Goal: Task Accomplishment & Management: Manage account settings

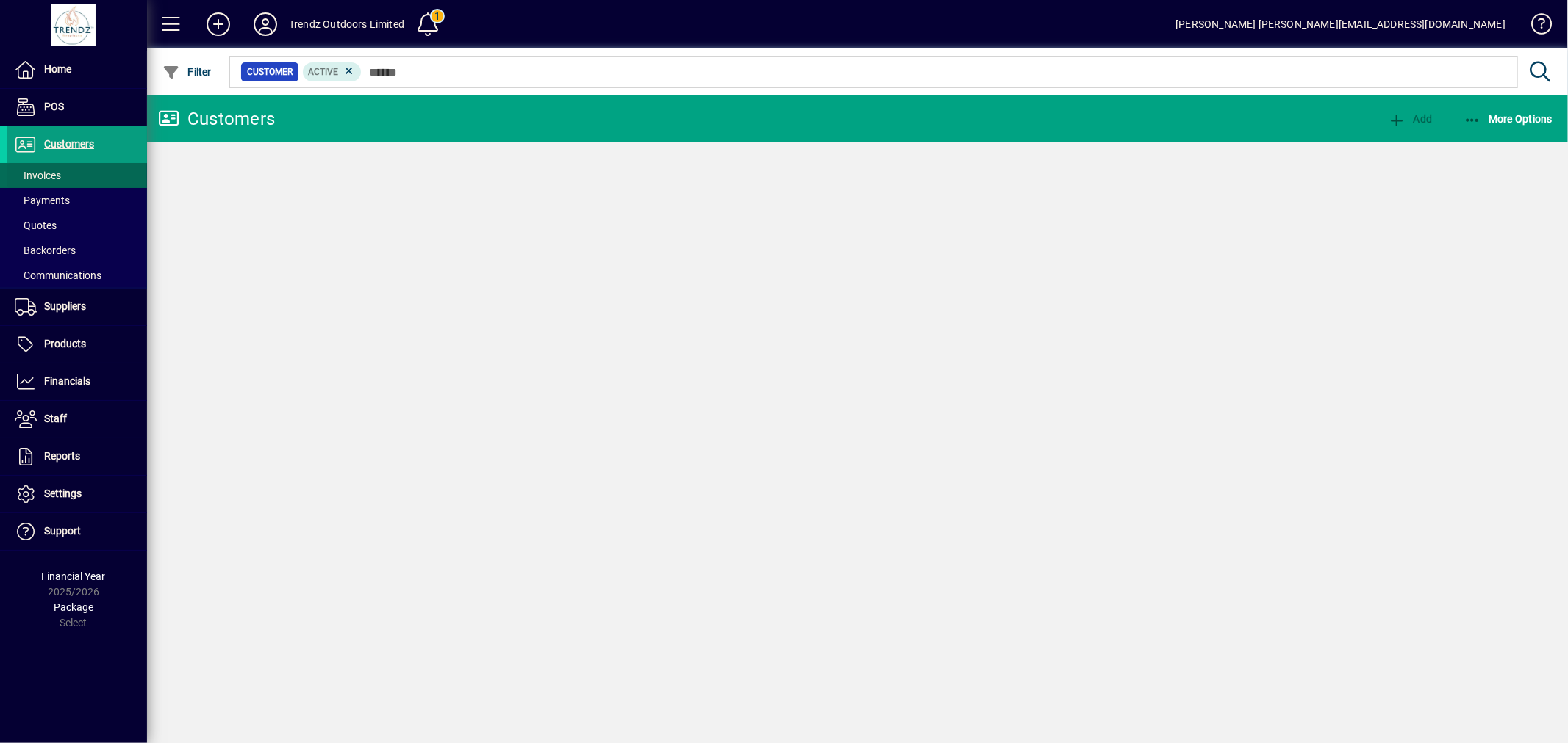
click at [90, 171] on span at bounding box center [77, 175] width 140 height 35
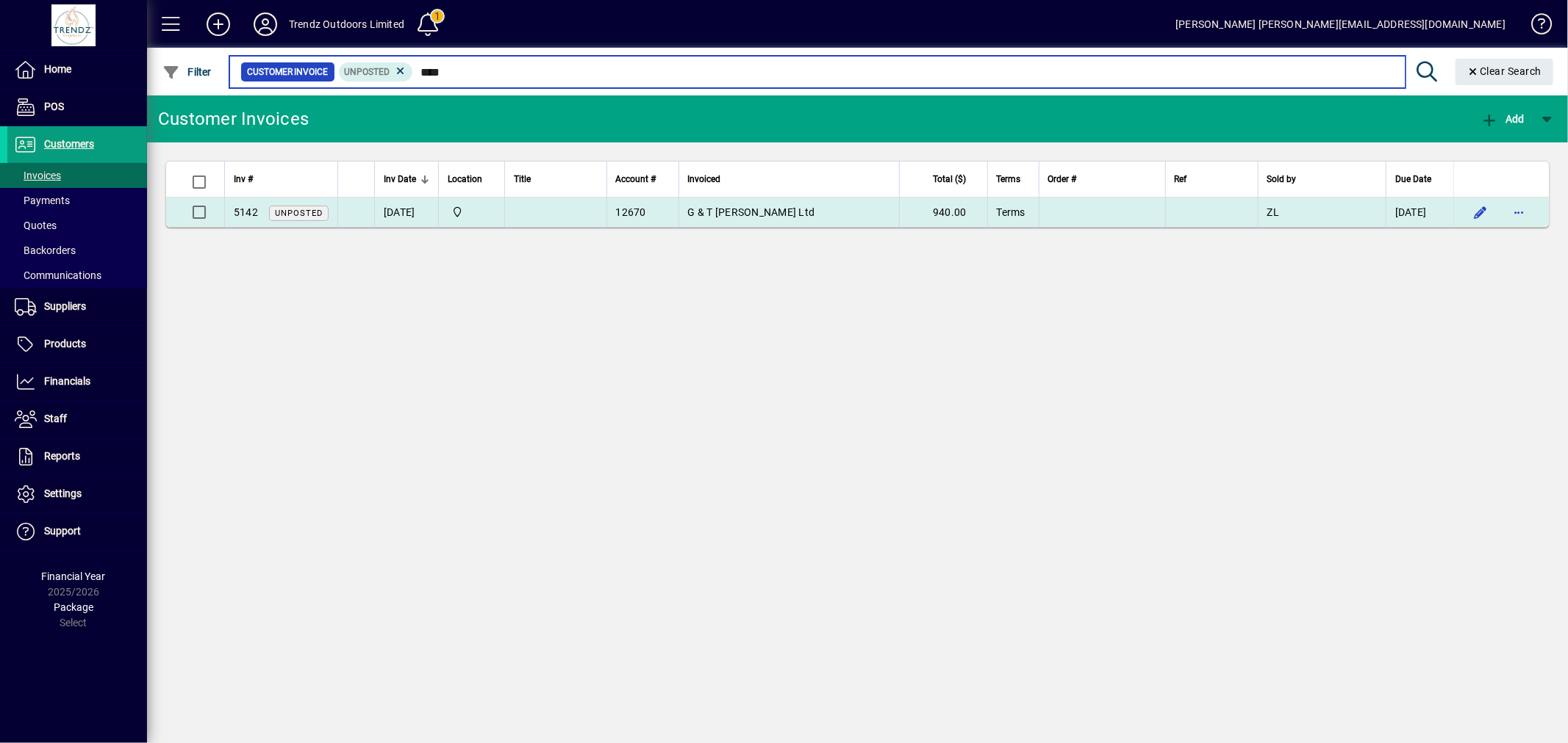
type input "****"
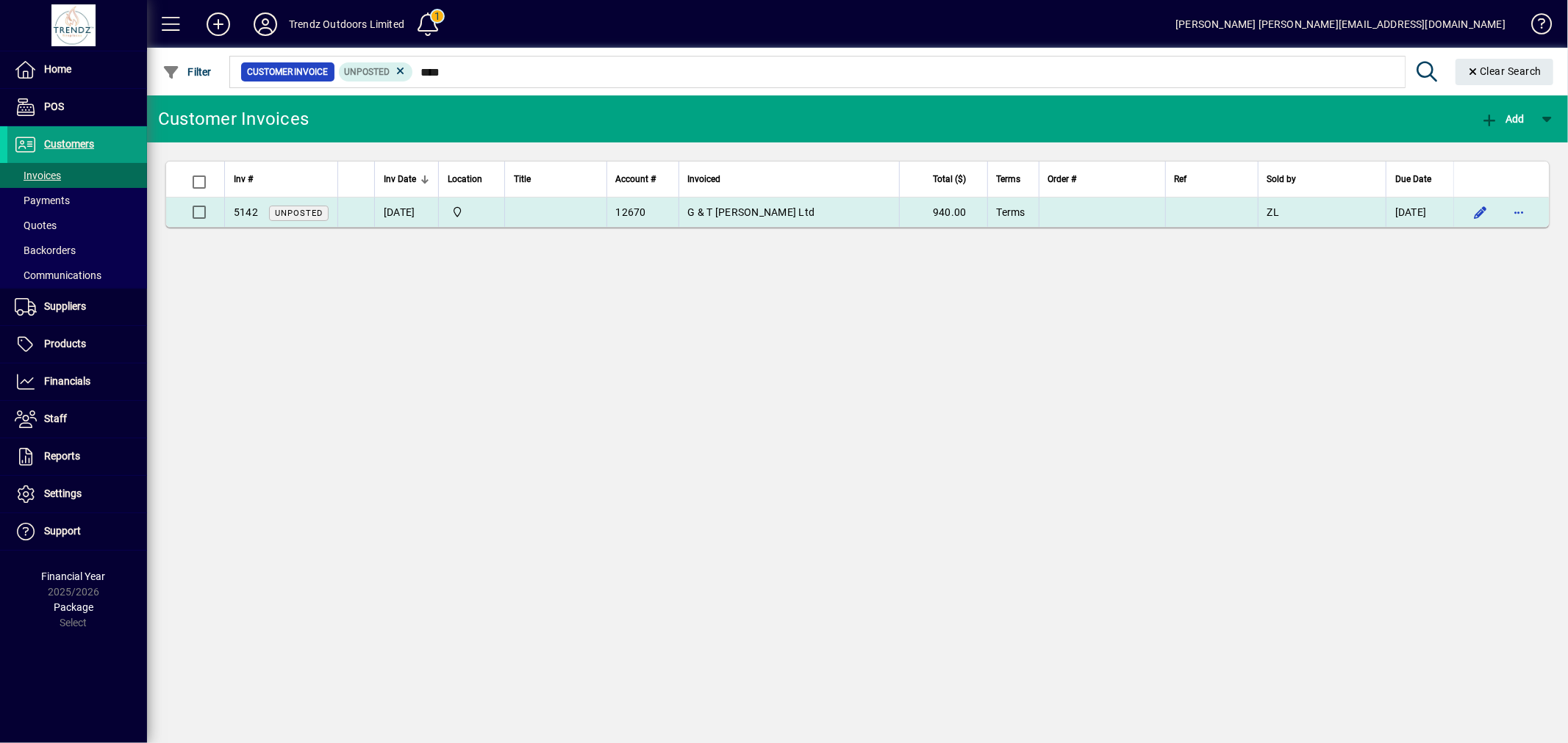
click at [825, 215] on td "G & T [PERSON_NAME] Ltd" at bounding box center [788, 211] width 220 height 30
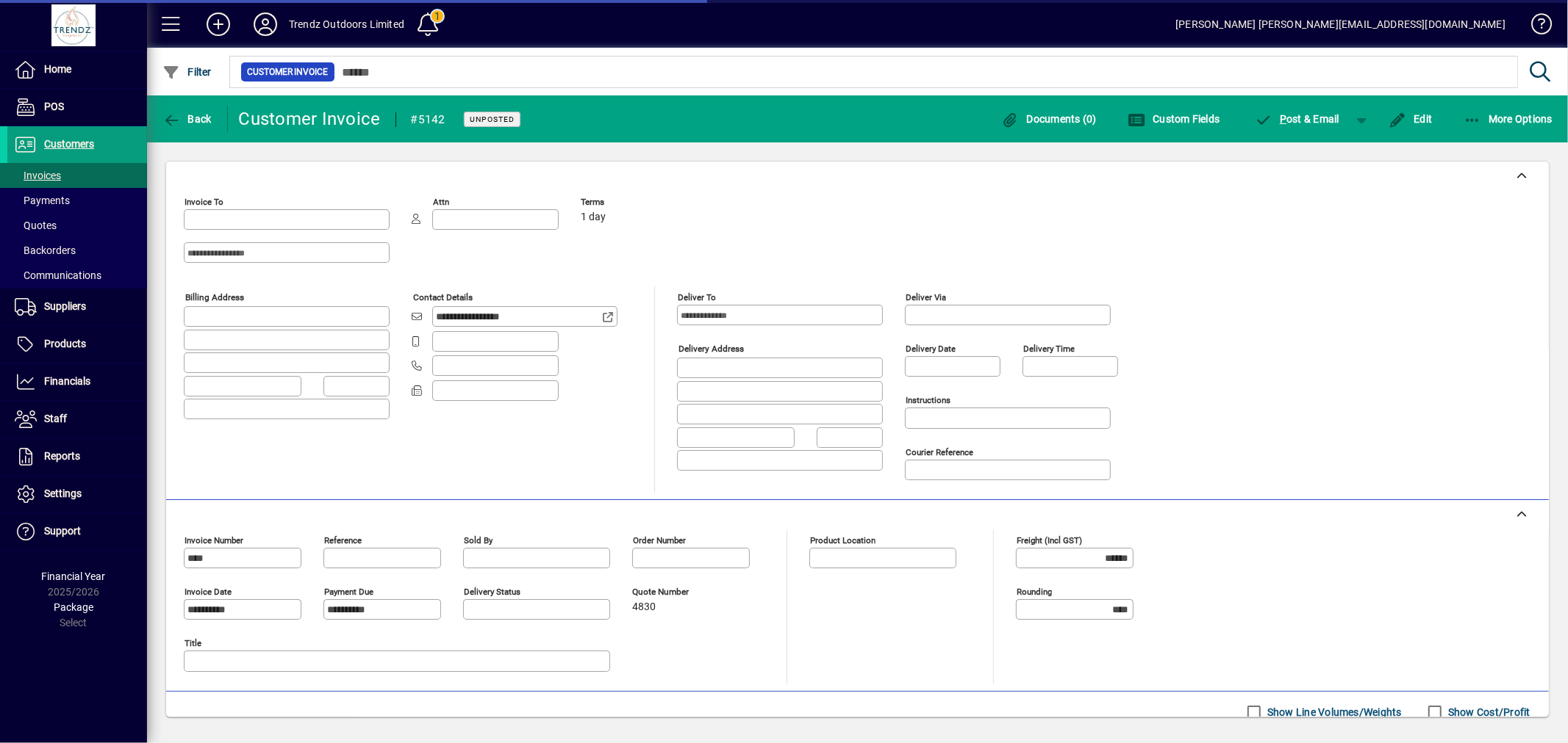
type input "**********"
